Goal: Task Accomplishment & Management: Use online tool/utility

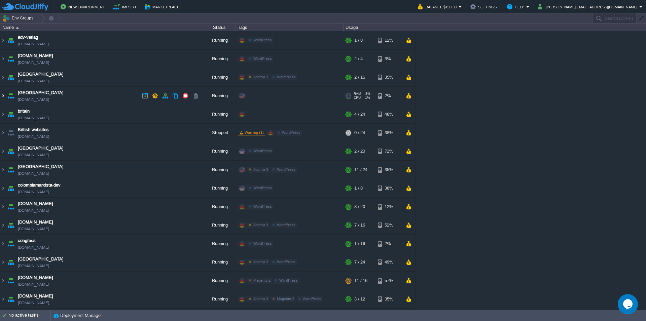
click at [3, 97] on img at bounding box center [2, 96] width 5 height 18
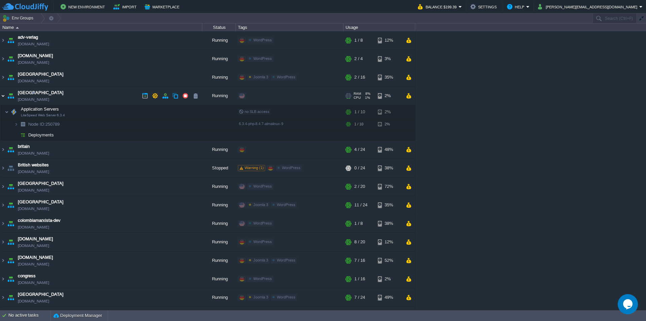
click at [1, 95] on img at bounding box center [2, 96] width 5 height 18
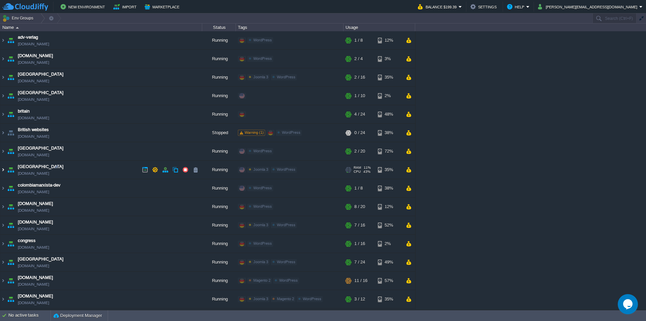
click at [2, 170] on img at bounding box center [2, 170] width 5 height 18
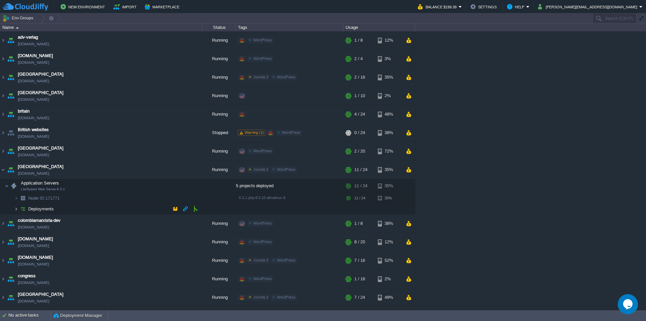
click at [17, 208] on img at bounding box center [16, 209] width 4 height 10
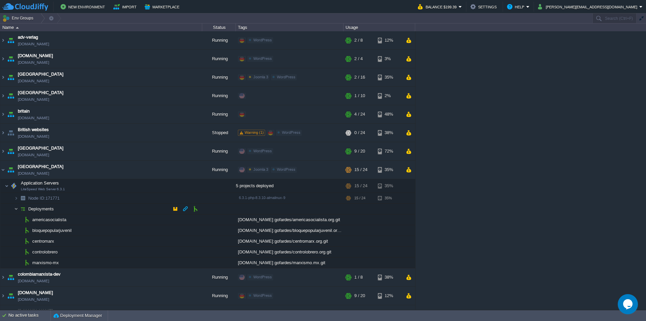
click at [16, 208] on img at bounding box center [16, 209] width 4 height 10
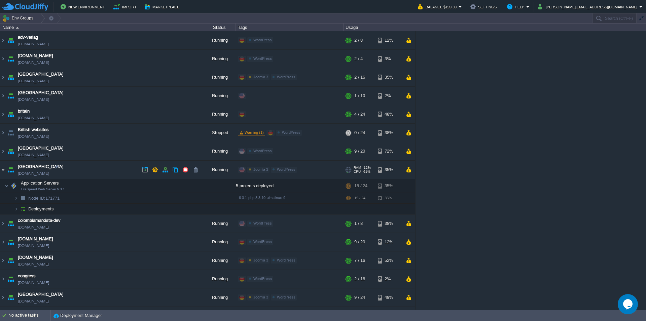
click at [3, 171] on img at bounding box center [2, 170] width 5 height 18
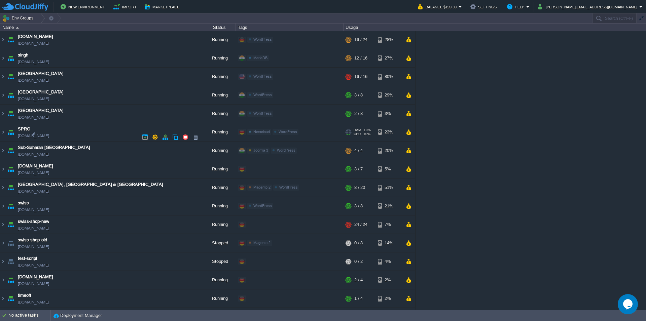
scroll to position [778, 0]
click at [4, 131] on img at bounding box center [2, 132] width 5 height 18
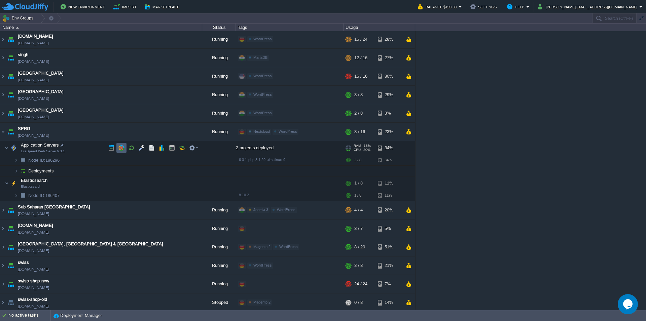
click at [120, 148] on button "button" at bounding box center [121, 148] width 6 height 6
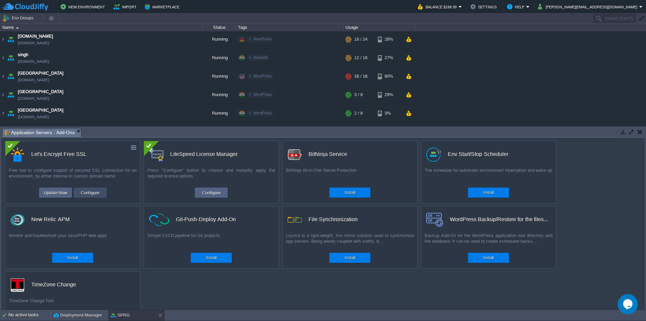
click at [91, 193] on button "Configure" at bounding box center [90, 193] width 23 height 8
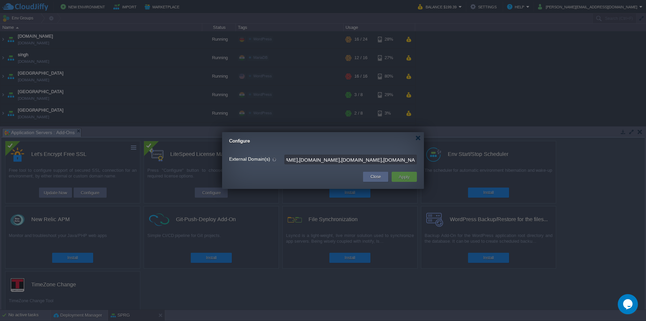
scroll to position [0, 0]
drag, startPoint x: 349, startPoint y: 162, endPoint x: 213, endPoint y: 173, distance: 136.7
click at [284, 164] on input "[DOMAIN_NAME],[DOMAIN_NAME],[DOMAIN_NAME],[DOMAIN_NAME]" at bounding box center [350, 160] width 133 height 10
click at [380, 177] on button "Close" at bounding box center [375, 177] width 10 height 7
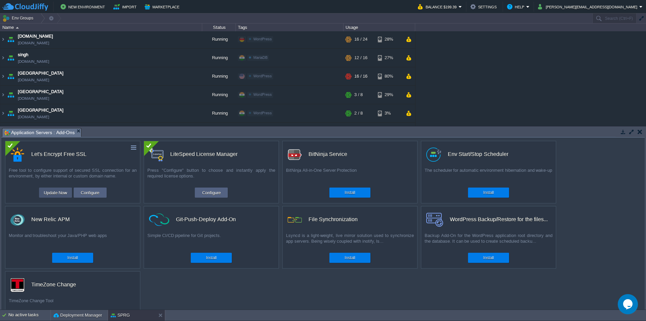
click at [51, 193] on button "Update Now" at bounding box center [56, 193] width 28 height 8
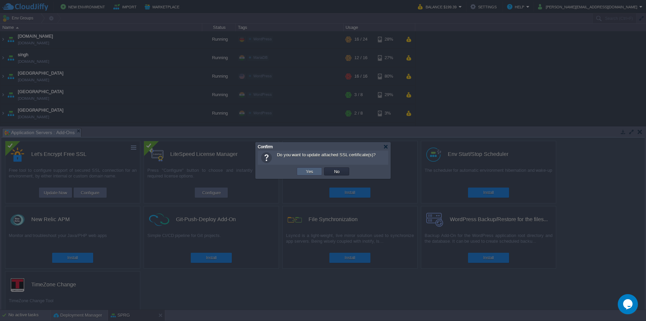
click at [303, 174] on td "Yes" at bounding box center [309, 172] width 25 height 8
